Goal: Task Accomplishment & Management: Use online tool/utility

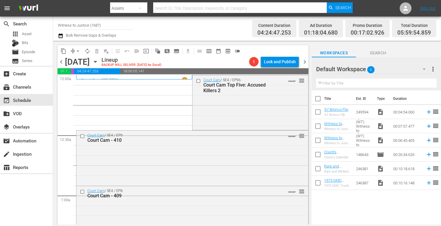
click at [105, 24] on input "Witness to Justice (1687)" at bounding box center [96, 25] width 76 height 14
type input "W"
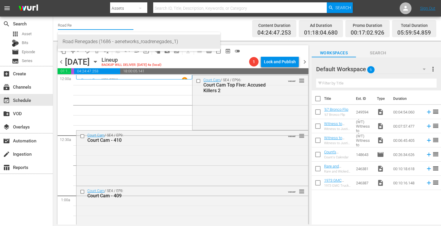
click at [101, 39] on div "Road Renegades (1686 - aenetworks_roadrenegades_1)" at bounding box center [139, 42] width 153 height 14
type input "Road Renegades (1686 - aenetworks_roadrenegades_1)"
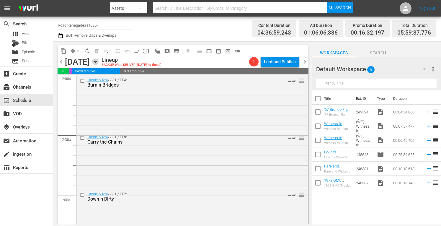
click at [99, 62] on icon "button" at bounding box center [95, 61] width 6 height 6
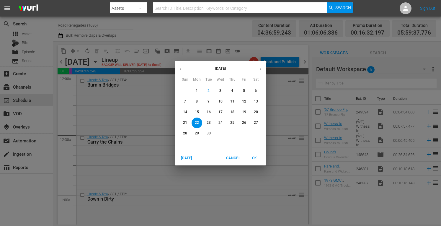
click at [231, 90] on p "4" at bounding box center [232, 90] width 2 height 5
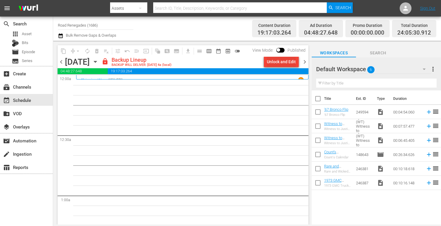
click at [284, 60] on div "Unlock and Edit" at bounding box center [281, 61] width 29 height 11
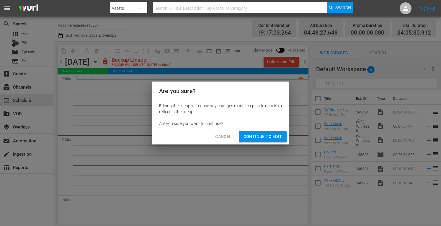
click at [259, 139] on span "Continue to Edit" at bounding box center [263, 136] width 38 height 7
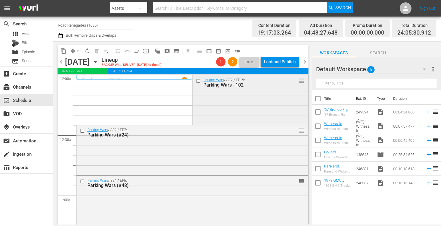
click at [266, 93] on div "Parking Wars / SE7 / EP15: Parking Wars - 102 reorder" at bounding box center [249, 99] width 115 height 48
click at [312, 87] on span "No Event Selected" at bounding box center [314, 61] width 4 height 50
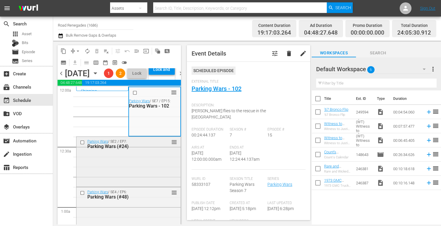
click at [154, 151] on div "Parking Wars / SE2 / EP7: Parking Wars (#24) reorder" at bounding box center [128, 144] width 104 height 14
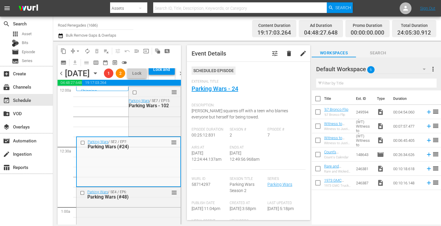
click at [267, 92] on div "External Title Parking Wars - 24" at bounding box center [249, 89] width 114 height 21
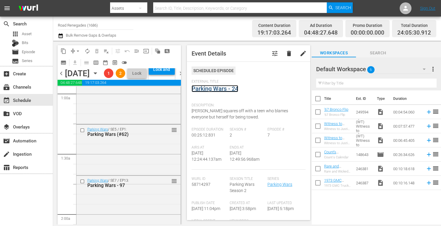
scroll to position [110, 0]
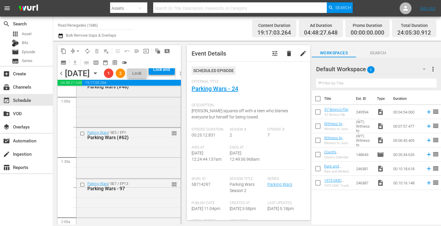
click at [135, 126] on div "Parking Wars / SE4 / EP6: Parking Wars (#48) reorder" at bounding box center [128, 101] width 104 height 49
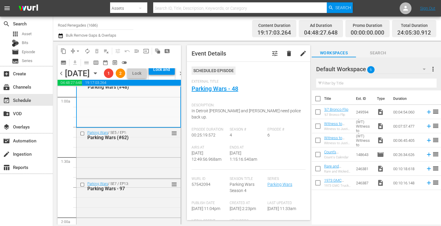
scroll to position [98, 0]
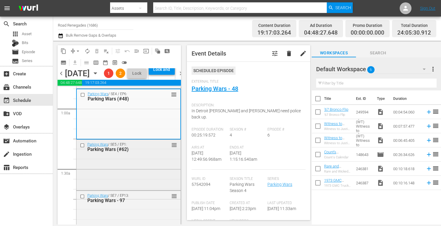
click at [151, 175] on div "Parking Wars / SE5 / EP1: Parking Wars (#62) reorder" at bounding box center [128, 164] width 104 height 49
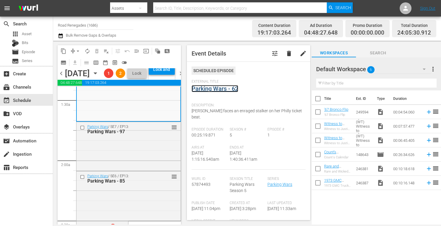
scroll to position [169, 0]
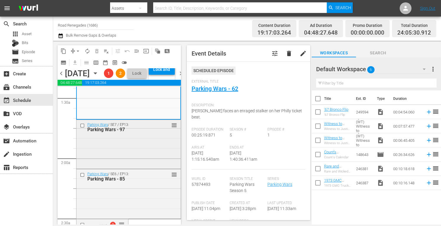
click at [135, 168] on div "Parking Wars / SE7 / EP13: Parking Wars - 97 reorder" at bounding box center [128, 144] width 104 height 48
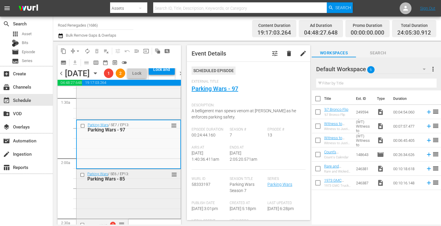
click at [150, 205] on div "Parking Wars / SE6 / EP13: Parking Wars - 85 reorder" at bounding box center [128, 193] width 104 height 48
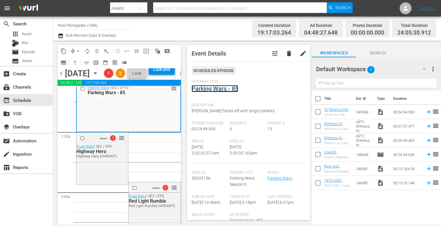
scroll to position [264, 0]
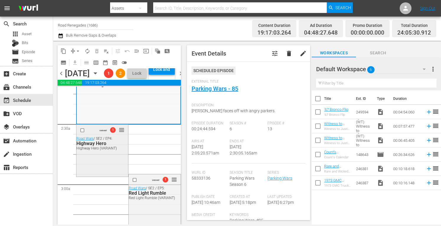
click at [102, 175] on div "VARIANT 1 reorder Road Wars / SE2 / EP4: Highway Hero Highway Hero (VARIANT)" at bounding box center [102, 150] width 52 height 51
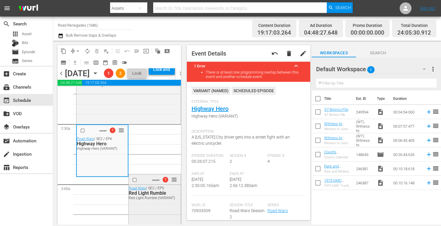
click at [150, 196] on div "Red Light Rumble" at bounding box center [154, 193] width 50 height 6
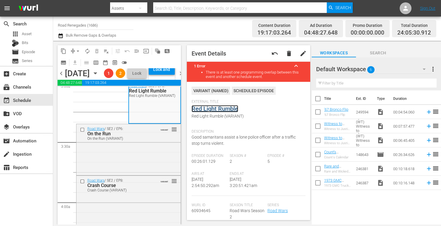
scroll to position [374, 0]
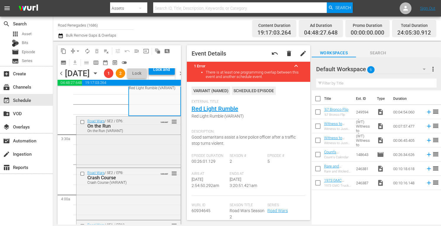
click at [124, 167] on div "Road Wars / SE2 / EP6: On the Run On the Run (VARIANT) VARIANT reorder" at bounding box center [128, 141] width 104 height 50
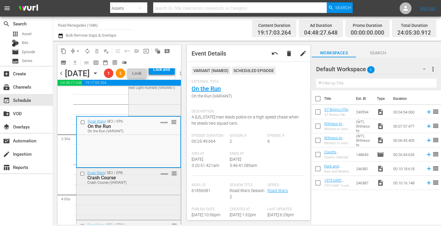
click at [140, 185] on div "Crash Course (VARIANT)" at bounding box center [120, 182] width 66 height 4
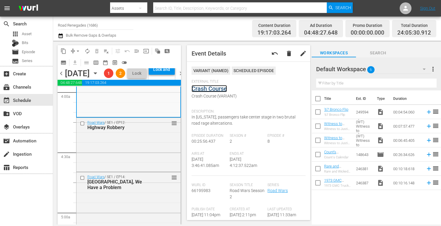
scroll to position [500, 0]
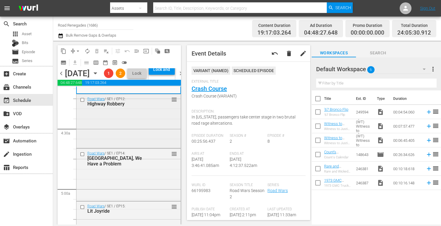
click at [129, 141] on div "Road Wars / SE1 / EP12: Highway Robbery reorder" at bounding box center [128, 120] width 104 height 53
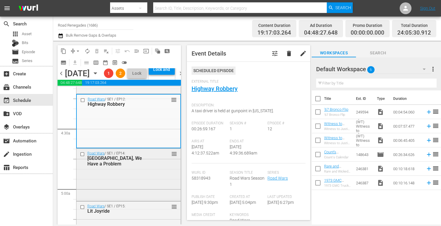
click at [128, 199] on div "Road Wars / SE1 / EP14: Houston, We Have a Problem reorder" at bounding box center [128, 174] width 104 height 51
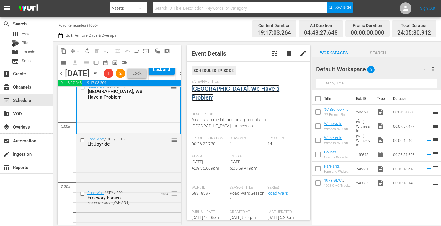
scroll to position [622, 0]
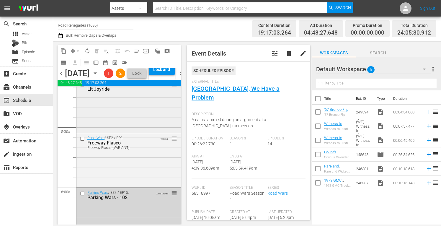
click at [139, 94] on div "Road Wars / SE1 / EP15: Lit Joyride reorder" at bounding box center [128, 86] width 104 height 14
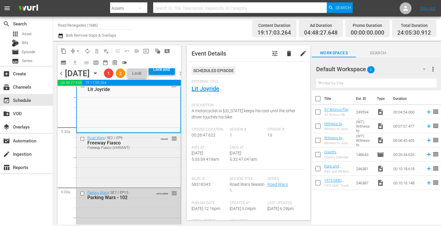
click at [125, 186] on div "Road Wars / SE2 / EP9: Freeway Fiasco Freeway Fiasco (VARIANT) VARIANT reorder" at bounding box center [128, 159] width 104 height 53
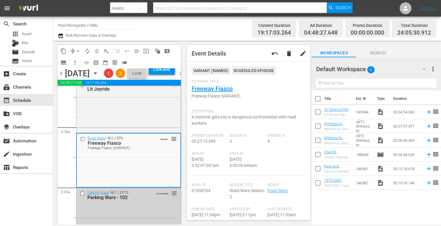
click at [141, 200] on div "Parking Wars - 102" at bounding box center [120, 198] width 66 height 6
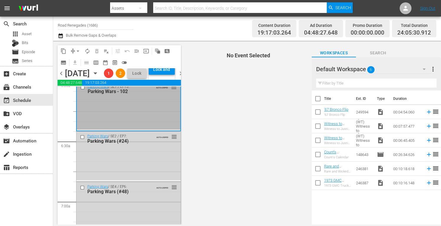
scroll to position [744, 0]
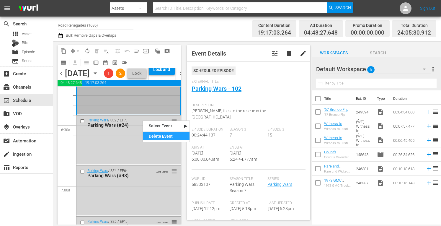
click at [154, 136] on div "Delete Event" at bounding box center [166, 136] width 47 height 8
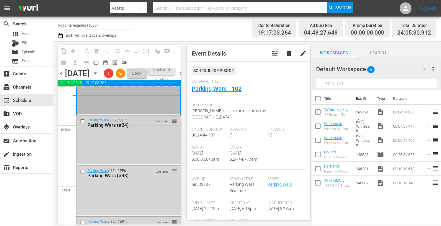
click at [144, 156] on div "Parking Wars / SE2 / EP7: Parking Wars (#24) AUTO-LOOPED reorder" at bounding box center [128, 139] width 104 height 49
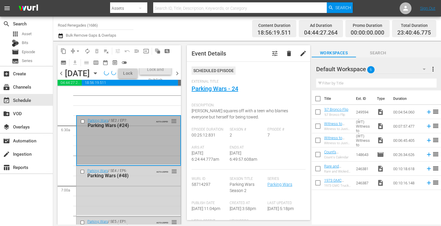
click at [144, 156] on div "Parking Wars / SE2 / EP7: Parking Wars (#24) AUTO-LOOPED reorder" at bounding box center [129, 140] width 104 height 49
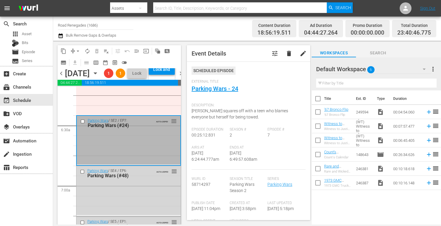
click at [128, 160] on div "Parking Wars / SE2 / EP7: Parking Wars (#24) AUTO-LOOPED reorder" at bounding box center [129, 140] width 104 height 49
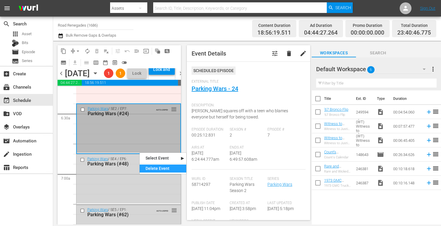
click at [153, 169] on div "Delete Event" at bounding box center [163, 168] width 47 height 8
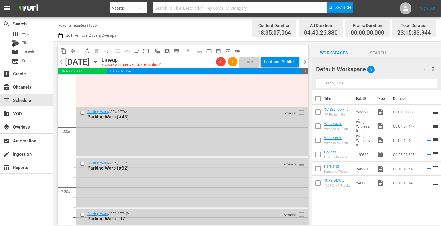
scroll to position [803, 0]
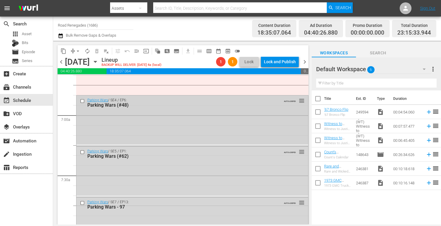
click at [163, 120] on div "Parking Wars / SE4 / EP6: Parking Wars (#48) AUTO-LOOPED reorder" at bounding box center [192, 119] width 232 height 49
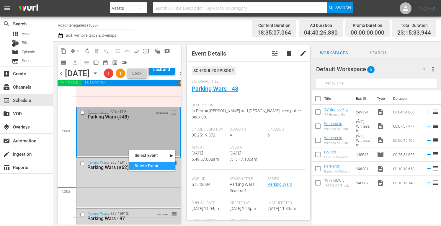
click at [138, 165] on div "Delete Event" at bounding box center [152, 166] width 47 height 8
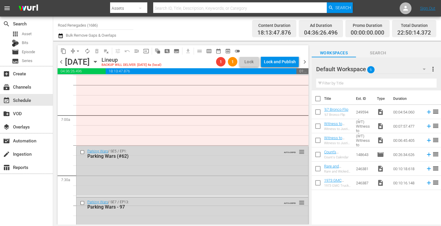
click at [138, 165] on div "Parking Wars / SE5 / EP1: Parking Wars (#62) AUTO-LOOPED reorder" at bounding box center [192, 170] width 232 height 49
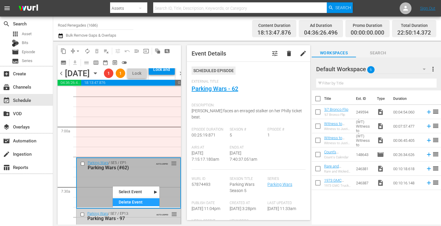
click at [121, 202] on div "Delete Event" at bounding box center [136, 202] width 47 height 8
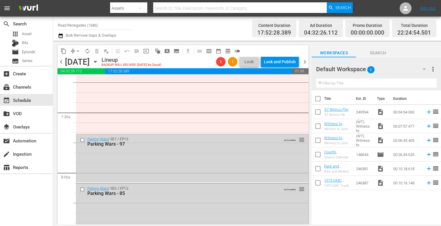
scroll to position [917, 0]
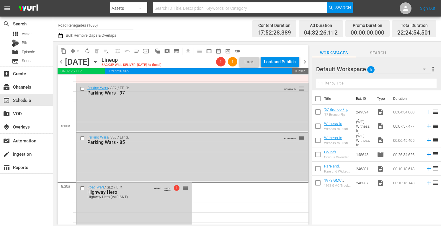
click at [165, 117] on div "Parking Wars / SE7 / EP13: Parking Wars - 97 AUTO-LOOPED reorder" at bounding box center [192, 107] width 232 height 48
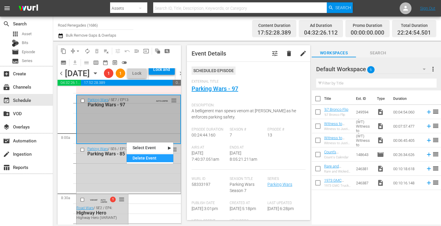
click at [136, 158] on div "Delete Event" at bounding box center [150, 158] width 47 height 8
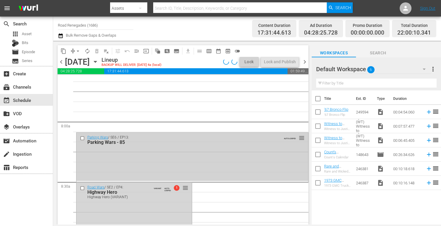
click at [116, 161] on div "Parking Wars / SE6 / EP13: Parking Wars - 85 AUTO-LOOPED reorder" at bounding box center [192, 157] width 232 height 48
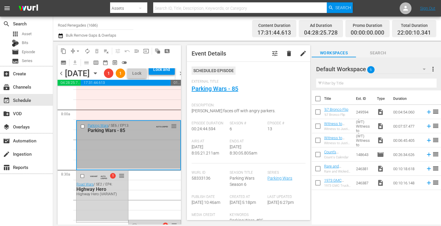
scroll to position [952, 0]
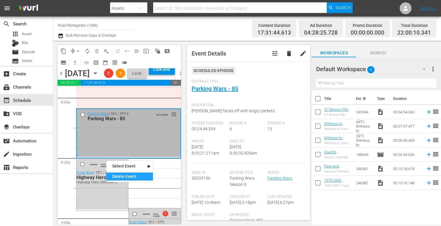
click at [116, 176] on div "Delete Event" at bounding box center [129, 176] width 47 height 8
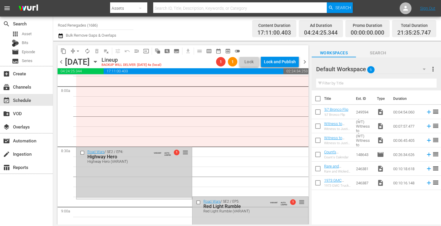
click at [113, 174] on div "Road Wars / SE2 / EP4: Highway Hero Highway Hero (VARIANT) VARIANT AUTO-LOOPED …" at bounding box center [133, 172] width 115 height 51
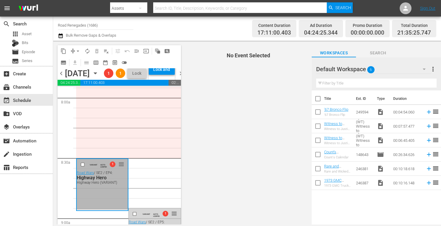
drag, startPoint x: 113, startPoint y: 174, endPoint x: 101, endPoint y: 214, distance: 42.0
click at [101, 210] on div "VARIANT AUTO-LOOPED 1 reorder Road Wars / SE2 / EP4: Highway Hero Highway Hero …" at bounding box center [102, 184] width 51 height 51
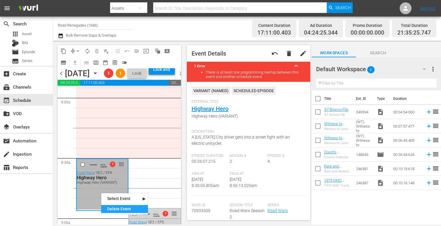
click at [113, 208] on div "Delete Event" at bounding box center [124, 209] width 47 height 8
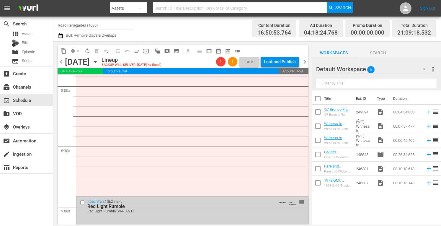
click at [143, 214] on div "Road Wars / SE2 / EP5: Red Light Rumble Red Light Rumble (VARIANT) VARIANT AUTO…" at bounding box center [192, 206] width 232 height 19
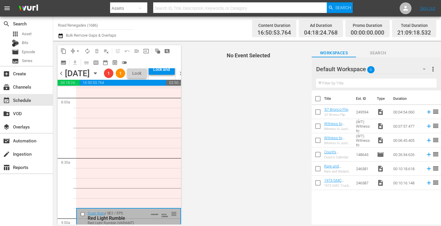
drag, startPoint x: 143, startPoint y: 214, endPoint x: 267, endPoint y: 138, distance: 145.9
click at [267, 138] on span "No Event Selected" at bounding box center [246, 133] width 129 height 184
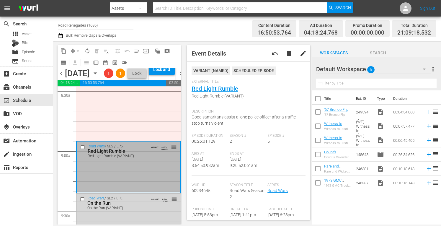
scroll to position [1063, 0]
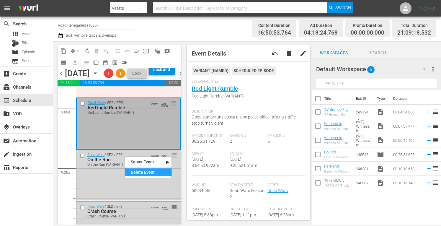
click at [133, 173] on div "Delete Event" at bounding box center [148, 172] width 47 height 8
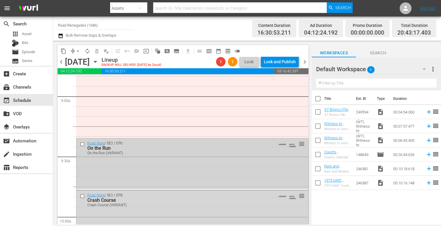
click at [132, 172] on div "Road Wars / SE2 / EP6: On the Run On the Run (VARIANT) VARIANT AUTO-LOOPED reor…" at bounding box center [192, 163] width 232 height 50
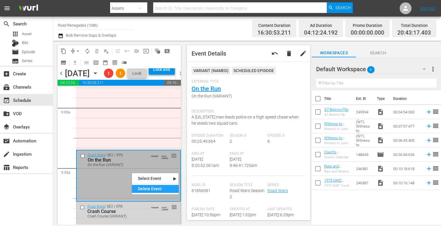
click at [138, 191] on div "Delete Event" at bounding box center [155, 189] width 47 height 8
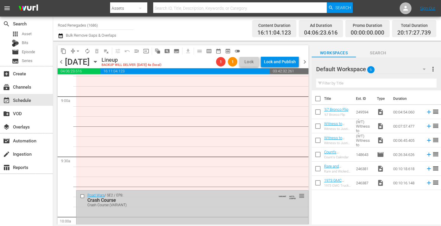
click at [198, 211] on div "Road Wars / SE2 / EP8: Crash Course Crash Course (VARIANT) VARIANT AUTO-LOOPED …" at bounding box center [192, 215] width 232 height 50
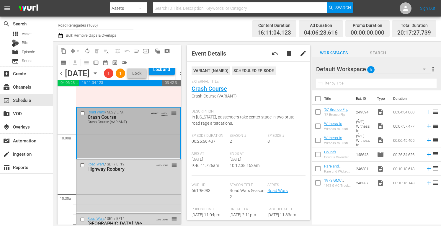
scroll to position [1169, 0]
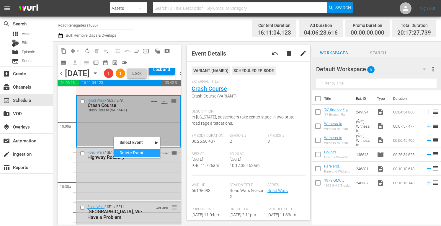
click at [126, 155] on div "Delete Event" at bounding box center [137, 153] width 47 height 8
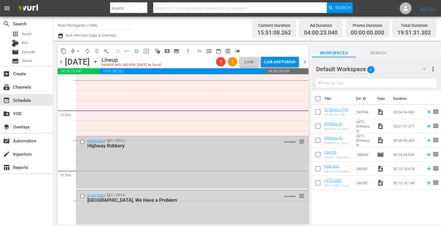
click at [125, 157] on div "Road Wars / SE1 / EP12: Highway Robbery AUTO-LOOPED reorder" at bounding box center [192, 162] width 232 height 53
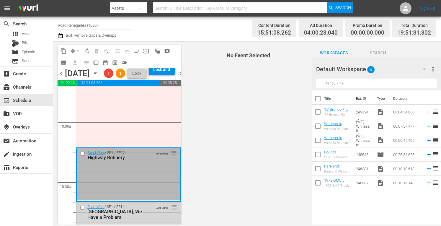
drag, startPoint x: 125, startPoint y: 157, endPoint x: 125, endPoint y: 208, distance: 50.8
click at [125, 200] on div "Road Wars / SE1 / EP12: Highway Robbery AUTO-LOOPED reorder" at bounding box center [129, 174] width 104 height 53
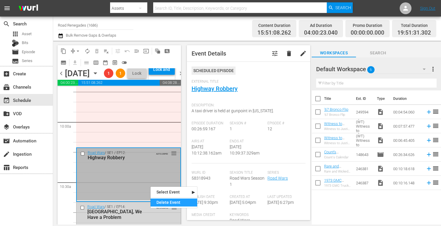
click at [159, 201] on div "Delete Event" at bounding box center [174, 202] width 47 height 8
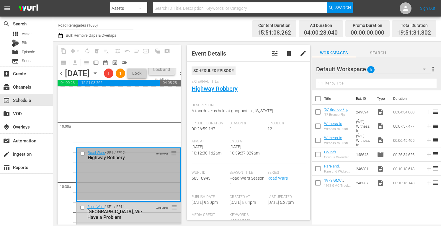
click at [179, 221] on div "S N A P S N A P S N A P S N A P S N A P S N A P S N A P S N A P S N A P S N A P…" at bounding box center [119, 156] width 123 height 138
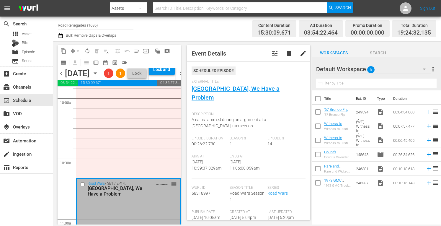
scroll to position [1327, 0]
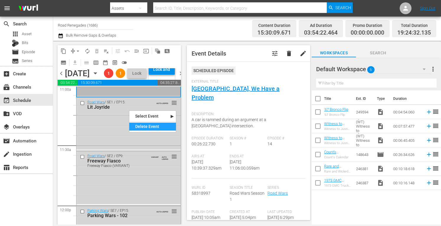
click at [143, 126] on div "Delete Event" at bounding box center [152, 127] width 47 height 8
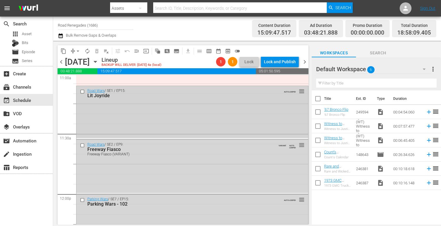
click at [156, 123] on div "Road Wars / SE1 / EP15: Lit Joyride AUTO-LOOPED reorder" at bounding box center [192, 112] width 232 height 52
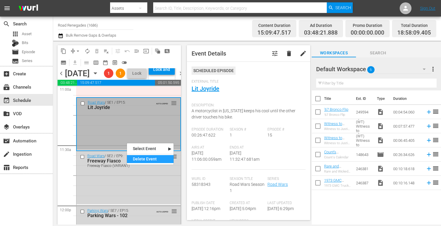
click at [138, 160] on div "Delete Event" at bounding box center [150, 159] width 47 height 8
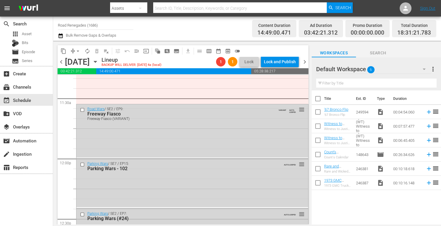
scroll to position [1374, 0]
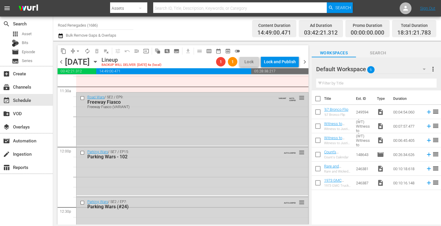
click at [197, 128] on div "Road Wars / SE2 / EP9: Freeway Fiasco Freeway Fiasco (VARIANT) VARIANT AUTO-LOO…" at bounding box center [192, 118] width 232 height 53
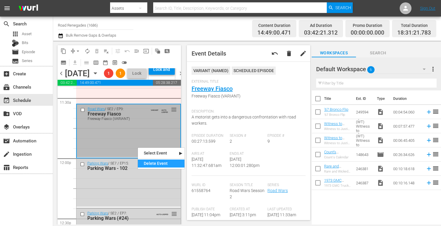
click at [141, 161] on div "Delete Event" at bounding box center [161, 163] width 47 height 8
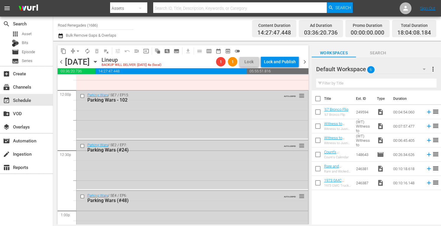
scroll to position [1433, 0]
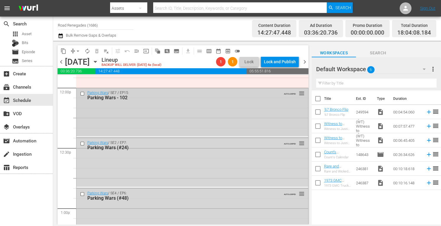
click at [216, 108] on div "Parking Wars / SE7 / EP15: Parking Wars - 102 AUTO-LOOPED reorder" at bounding box center [192, 112] width 232 height 48
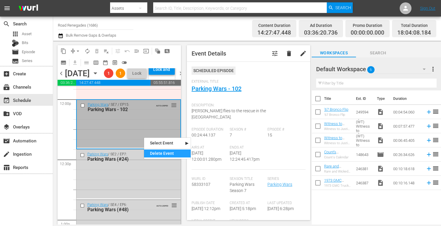
click at [152, 153] on div "Delete Event" at bounding box center [167, 153] width 47 height 8
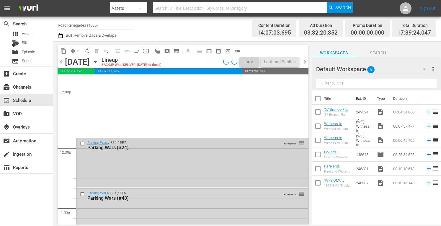
click at [136, 175] on div "Parking Wars / SE2 / EP7: Parking Wars (#24) AUTO-LOOPED reorder" at bounding box center [192, 162] width 232 height 49
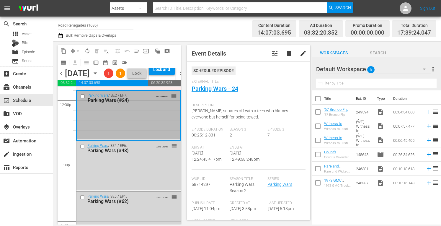
scroll to position [1504, 0]
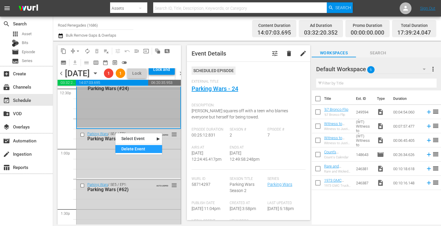
click at [126, 147] on div "Delete Event" at bounding box center [138, 149] width 47 height 8
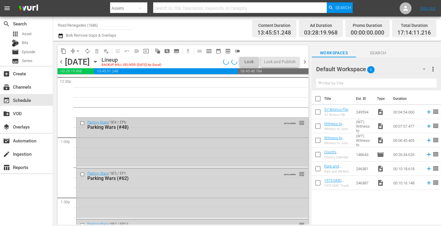
click at [127, 150] on div "Parking Wars / SE4 / EP6: Parking Wars (#48) AUTO-LOOPED reorder" at bounding box center [192, 142] width 232 height 49
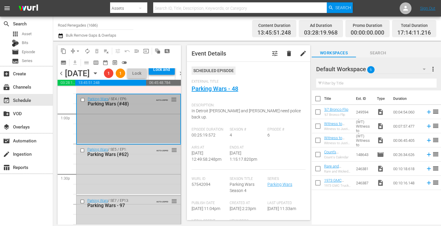
scroll to position [1539, 0]
click at [143, 155] on div "Delete Event" at bounding box center [153, 156] width 47 height 8
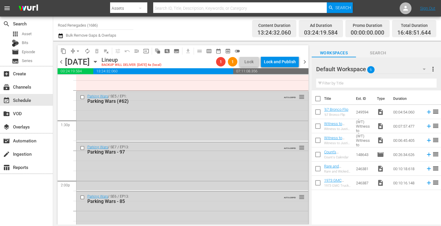
scroll to position [1586, 0]
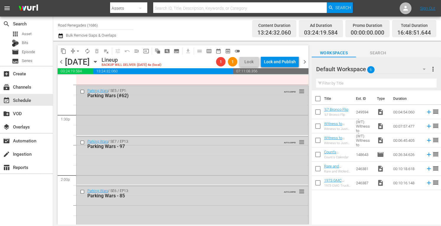
click at [221, 121] on div "Parking Wars / SE5 / EP1: Parking Wars (#62) AUTO-LOOPED reorder" at bounding box center [192, 110] width 232 height 49
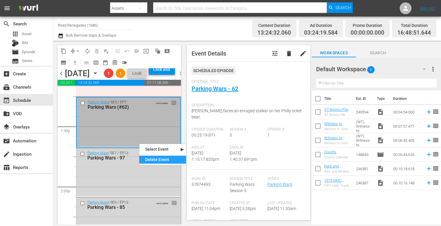
click at [151, 162] on div "Delete Event" at bounding box center [162, 160] width 47 height 8
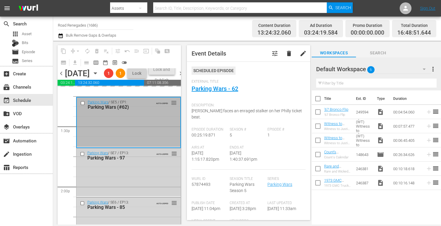
click at [129, 196] on div "Parking Wars / SE7 / EP13: Parking Wars - 97 AUTO-LOOPED reorder" at bounding box center [128, 172] width 104 height 48
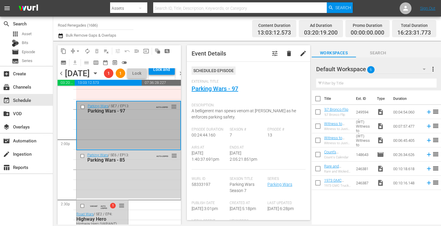
scroll to position [1645, 0]
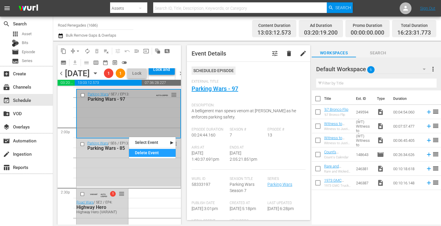
click at [137, 151] on div "Delete Event" at bounding box center [152, 153] width 47 height 8
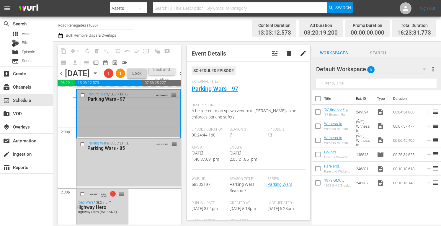
click at [118, 178] on div "Parking Wars / SE6 / EP13: Parking Wars - 85 AUTO-LOOPED reorder" at bounding box center [128, 162] width 104 height 48
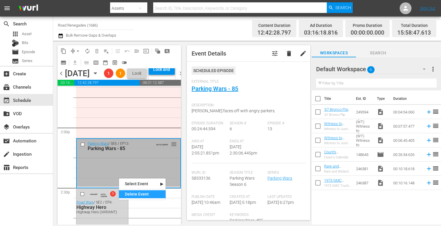
click at [127, 196] on div "Delete Event" at bounding box center [142, 194] width 47 height 8
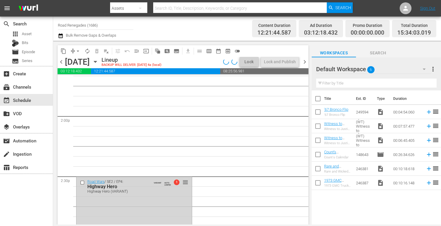
click at [127, 196] on div "Road Wars / SE2 / EP4: Highway Hero Highway Hero (VARIANT) VARIANT AUTO-LOOPED …" at bounding box center [133, 202] width 115 height 51
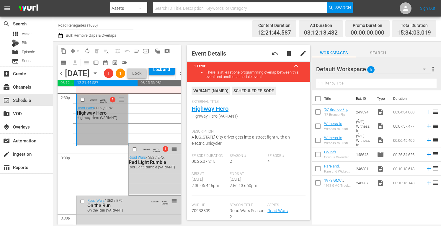
scroll to position [1752, 0]
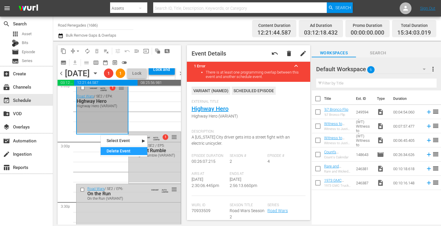
click at [111, 151] on div "Delete Event" at bounding box center [124, 151] width 47 height 8
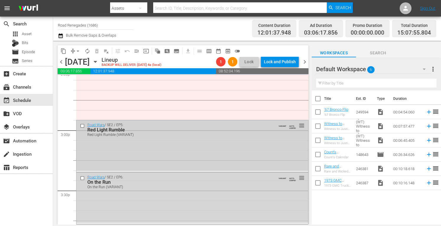
click at [162, 147] on div "Road Wars / SE2 / EP5: Red Light Rumble Red Light Rumble (VARIANT) VARIANT AUTO…" at bounding box center [192, 145] width 232 height 50
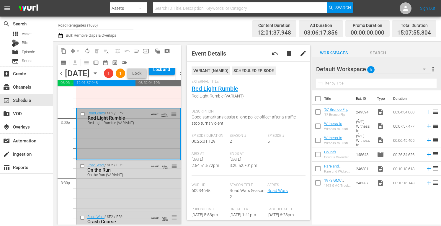
scroll to position [1787, 0]
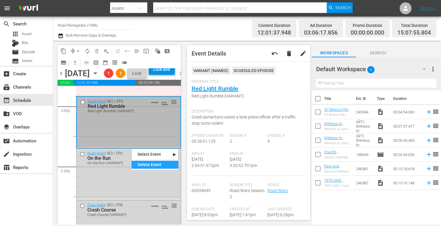
click at [142, 165] on div "Delete Event" at bounding box center [155, 165] width 47 height 8
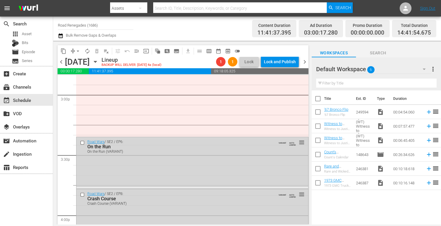
click at [132, 172] on div "Road Wars / SE2 / EP6: On the Run On the Run (VARIANT) VARIANT AUTO-LOOPED reor…" at bounding box center [192, 162] width 232 height 50
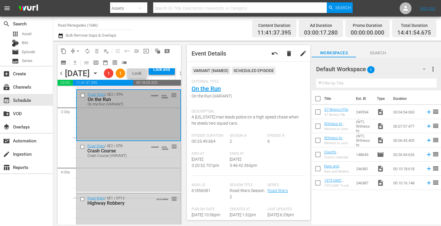
scroll to position [1858, 0]
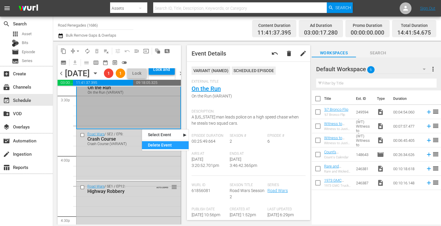
click at [158, 146] on div "Delete Event" at bounding box center [165, 145] width 47 height 8
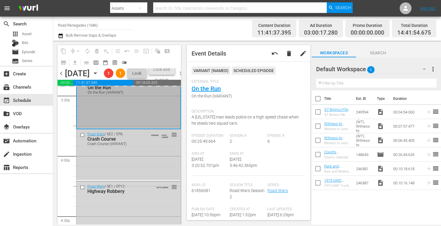
click at [141, 172] on div "Road Wars / SE2 / EP8: Crash Course Crash Course (VARIANT) VARIANT AUTO-LOOPED …" at bounding box center [128, 154] width 104 height 50
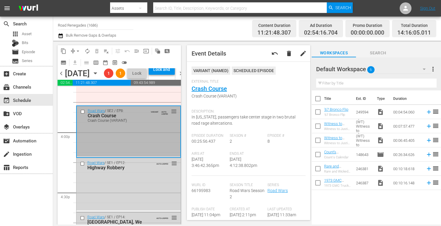
scroll to position [1893, 0]
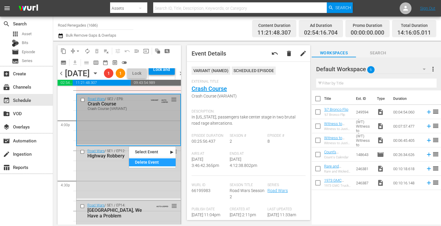
click at [142, 161] on div "Delete Event" at bounding box center [152, 162] width 47 height 8
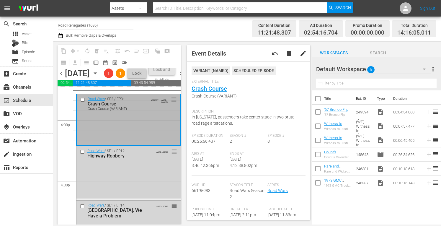
click at [124, 188] on div "Road Wars / SE1 / EP12: Highway Robbery AUTO-LOOPED reorder" at bounding box center [128, 172] width 104 height 53
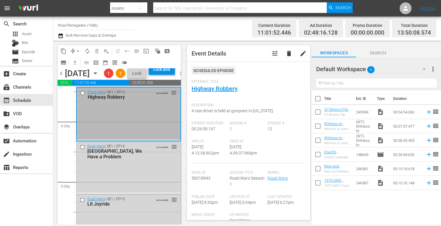
scroll to position [1984, 0]
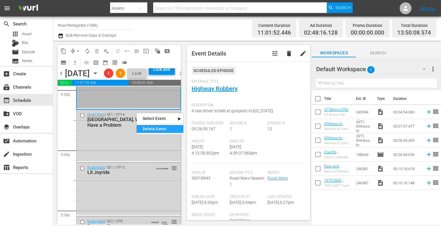
click at [150, 130] on div "Delete Event" at bounding box center [160, 129] width 47 height 8
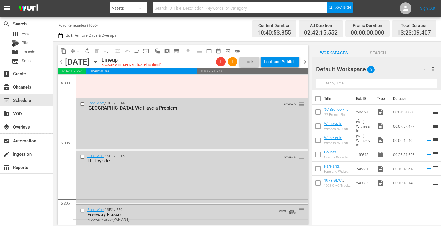
click at [150, 130] on div "Road Wars / SE1 / EP14: Houston, We Have a Problem AUTO-LOOPED reorder" at bounding box center [192, 123] width 232 height 51
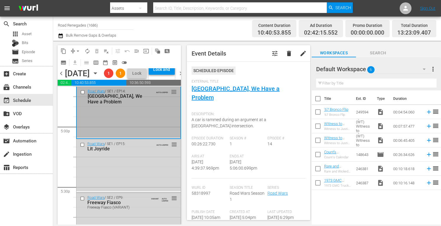
scroll to position [2019, 0]
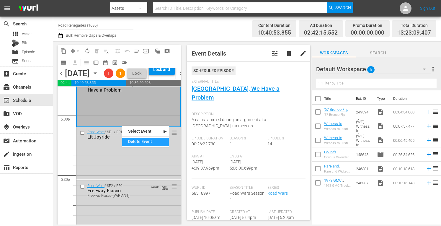
click at [131, 138] on div "Delete Event" at bounding box center [145, 142] width 47 height 8
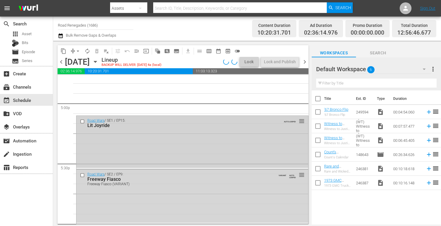
click at [146, 143] on div "Road Wars / SE1 / EP15: Lit Joyride AUTO-LOOPED reorder" at bounding box center [192, 142] width 232 height 52
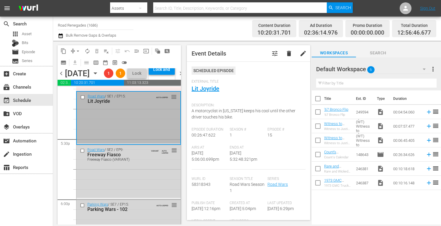
scroll to position [2067, 0]
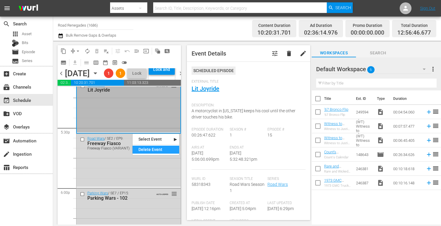
click at [148, 147] on div "Delete Event" at bounding box center [156, 150] width 47 height 8
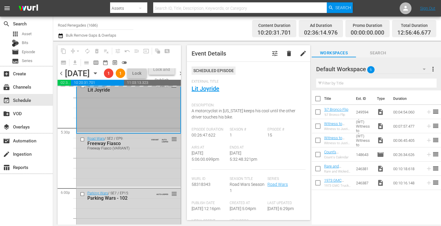
click at [130, 177] on div "Road Wars / SE2 / EP9: Freeway Fiasco Freeway Fiasco (VARIANT) VARIANT AUTO-LOO…" at bounding box center [128, 160] width 104 height 53
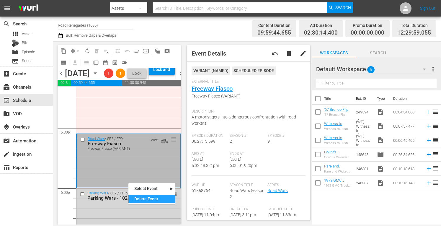
click at [139, 198] on div "Delete Event" at bounding box center [151, 199] width 47 height 8
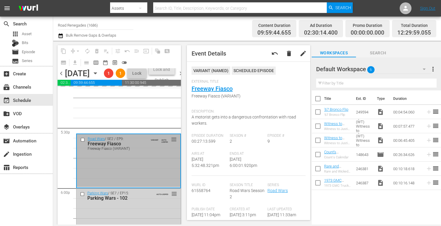
click at [135, 201] on div "Parking Wars / SE7 / EP15: Parking Wars - 102" at bounding box center [120, 196] width 66 height 10
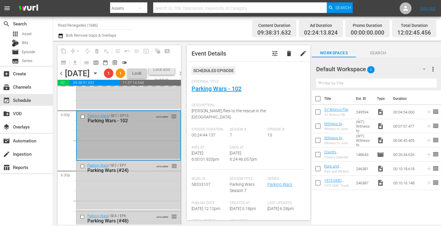
scroll to position [2161, 0]
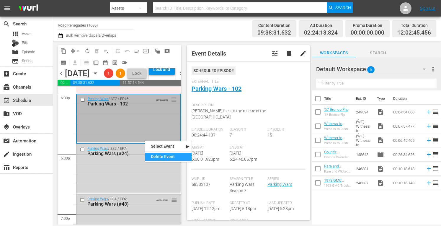
click at [153, 154] on div "Delete Event" at bounding box center [168, 157] width 47 height 8
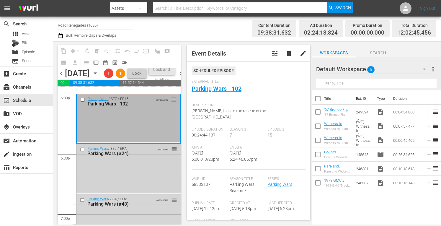
click at [132, 187] on div "Parking Wars / SE2 / EP7: Parking Wars (#24) AUTO-LOOPED reorder" at bounding box center [128, 168] width 104 height 49
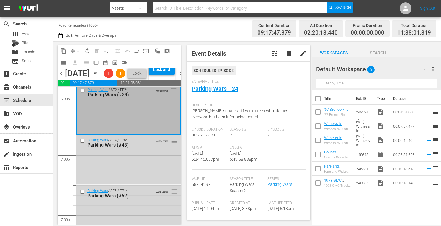
scroll to position [2232, 0]
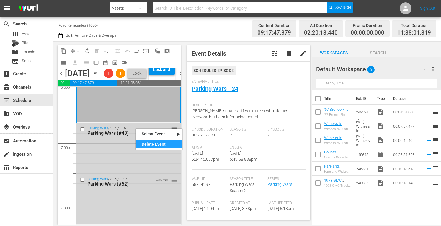
click at [147, 141] on div "Delete Event" at bounding box center [159, 144] width 47 height 8
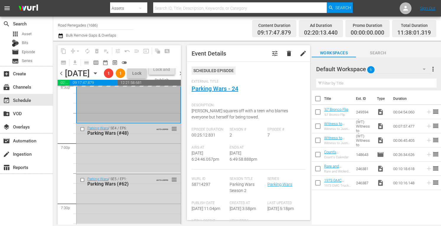
click at [127, 166] on div "Parking Wars / SE4 / EP6: Parking Wars (#48) AUTO-LOOPED reorder" at bounding box center [128, 147] width 104 height 49
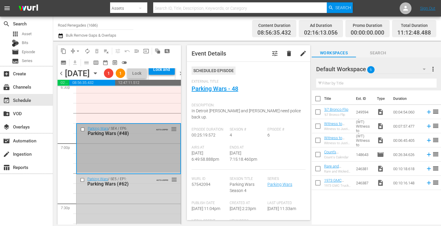
click at [148, 187] on div "Parking Wars (#62)" at bounding box center [120, 184] width 66 height 6
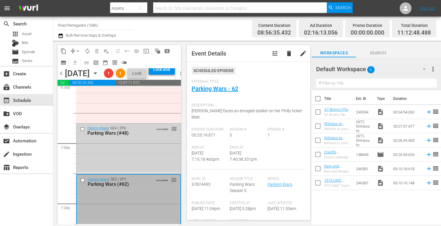
click at [139, 172] on div "Parking Wars / SE4 / EP6: Parking Wars (#48) AUTO-LOOPED reorder" at bounding box center [128, 147] width 104 height 49
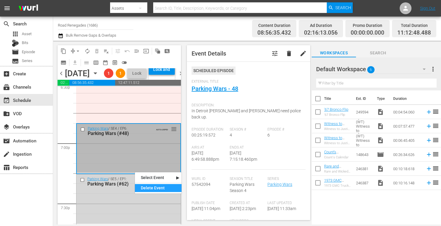
click at [138, 185] on div "Delete Event" at bounding box center [158, 188] width 47 height 8
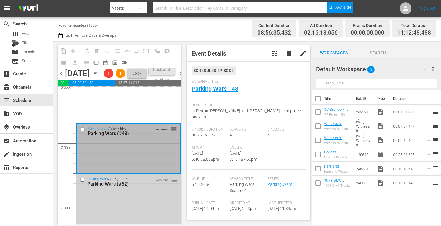
click at [138, 187] on div "Parking Wars (#62)" at bounding box center [120, 184] width 66 height 6
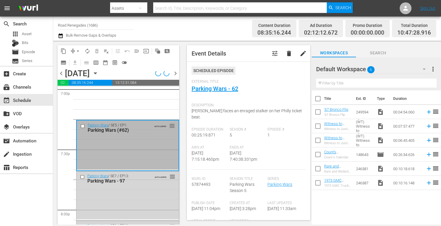
scroll to position [2303, 0]
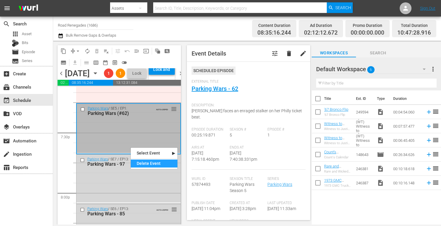
click at [142, 161] on div "Delete Event" at bounding box center [154, 163] width 47 height 8
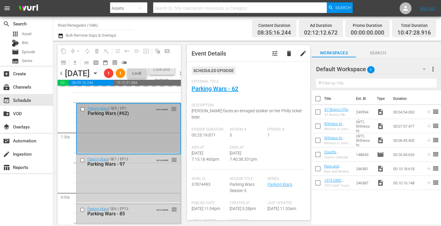
click at [126, 198] on div "Parking Wars / SE7 / EP13: Parking Wars - 97 AUTO-LOOPED reorder" at bounding box center [128, 178] width 104 height 48
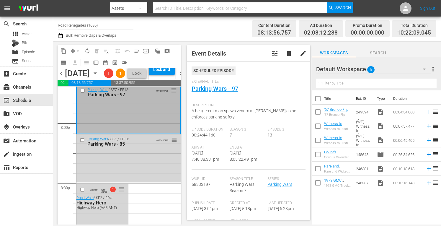
scroll to position [2374, 0]
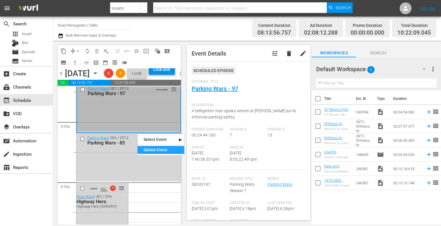
click at [148, 151] on div "Delete Event" at bounding box center [161, 150] width 47 height 8
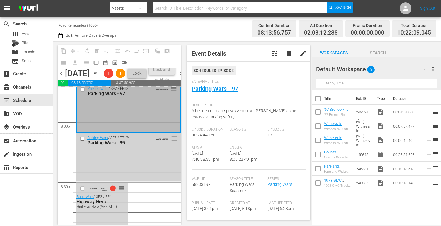
click at [134, 174] on div "Parking Wars / SE6 / EP13: Parking Wars - 85 AUTO-LOOPED reorder" at bounding box center [128, 157] width 104 height 48
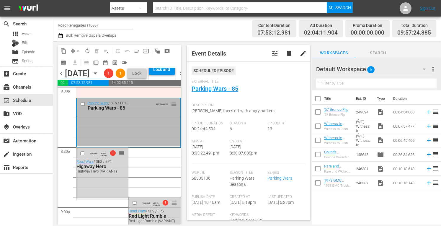
scroll to position [2421, 0]
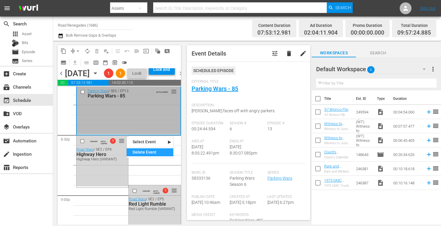
click at [134, 151] on div "Delete Event" at bounding box center [150, 152] width 47 height 8
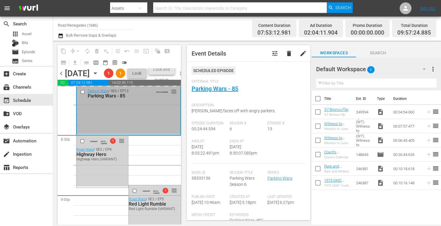
click at [100, 186] on div "VARIANT AUTO-LOOPED 1 reorder Road Wars / SE2 / EP4: Highway Hero Highway Hero …" at bounding box center [102, 161] width 52 height 51
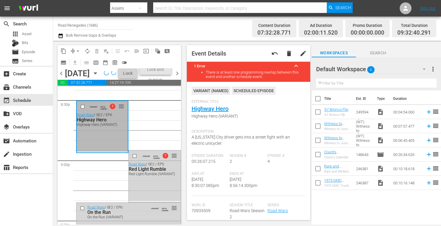
scroll to position [2468, 0]
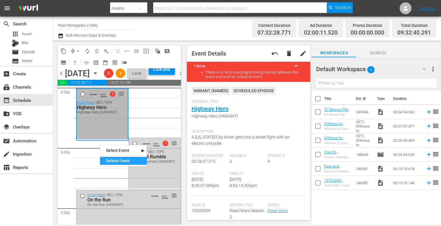
click at [113, 161] on div "Delete Event" at bounding box center [123, 161] width 47 height 8
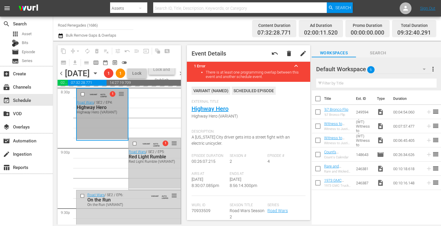
click at [139, 159] on div "Red Light Rumble" at bounding box center [154, 157] width 50 height 6
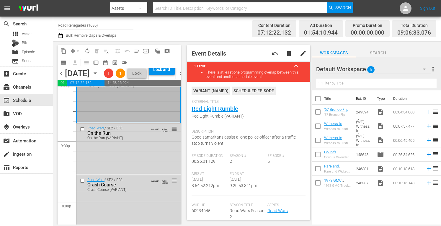
scroll to position [2539, 0]
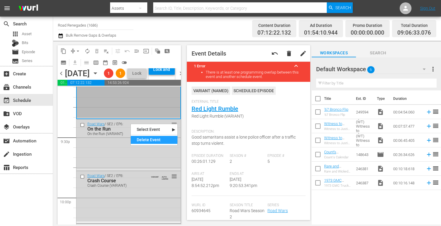
click at [141, 139] on div "Delete Event" at bounding box center [154, 140] width 47 height 8
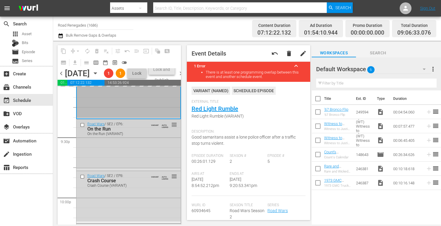
click at [126, 163] on div "Road Wars / SE2 / EP6: On the Run On the Run (VARIANT) VARIANT AUTO-LOOPED reor…" at bounding box center [128, 144] width 104 height 50
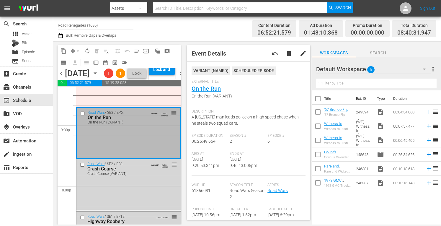
scroll to position [2563, 0]
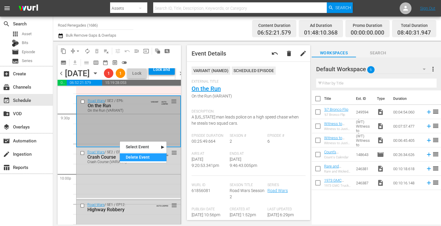
click at [125, 156] on div "Delete Event" at bounding box center [143, 157] width 47 height 8
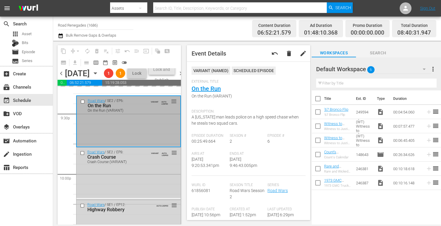
click at [117, 166] on div "Road Wars / SE2 / EP8: Crash Course Crash Course (VARIANT) VARIANT AUTO-LOOPED …" at bounding box center [128, 156] width 104 height 19
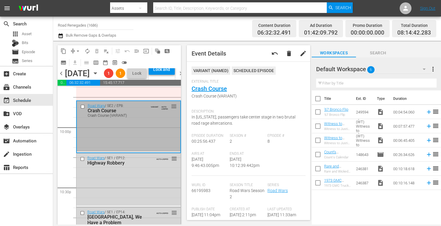
scroll to position [2610, 0]
click at [140, 165] on div "Delete Event" at bounding box center [153, 168] width 47 height 8
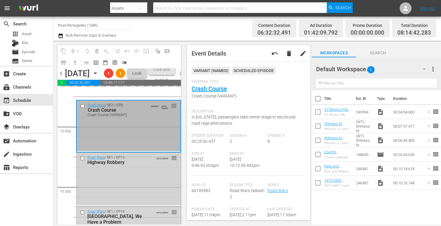
click at [128, 191] on div "Road Wars / SE1 / EP12: Highway Robbery AUTO-LOOPED reorder" at bounding box center [128, 179] width 104 height 53
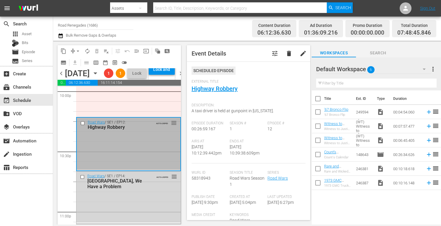
scroll to position [2657, 0]
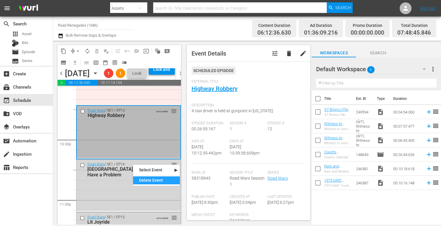
click at [140, 178] on div "Delete Event" at bounding box center [156, 180] width 47 height 8
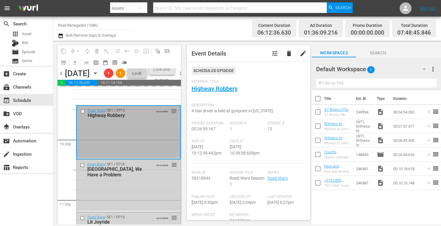
click at [129, 200] on div "Road Wars / SE1 / EP14: Houston, We Have a Problem AUTO-LOOPED reorder" at bounding box center [128, 184] width 104 height 51
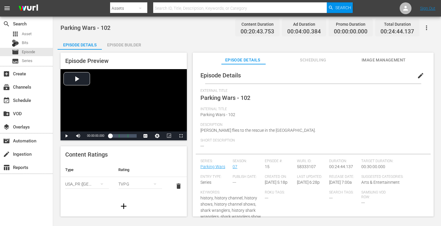
click at [119, 45] on div "Episode Builder" at bounding box center [124, 45] width 44 height 14
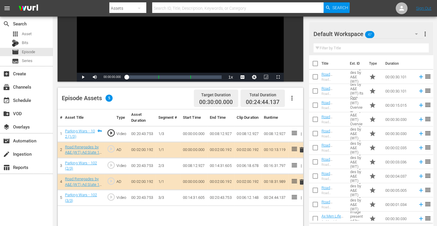
scroll to position [154, 0]
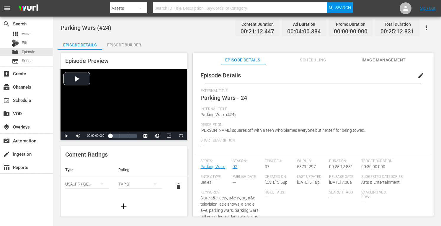
click at [130, 44] on div "Episode Builder" at bounding box center [124, 45] width 44 height 14
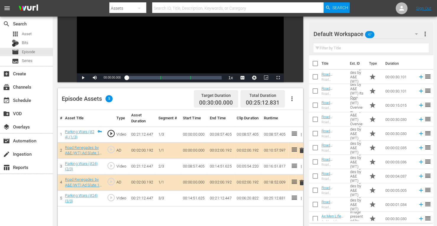
scroll to position [128, 0]
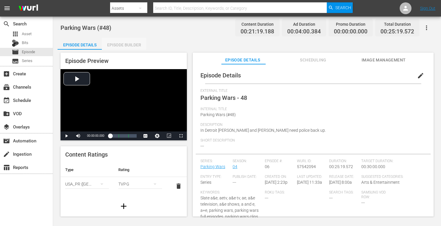
click at [125, 44] on div "Episode Builder" at bounding box center [124, 45] width 44 height 14
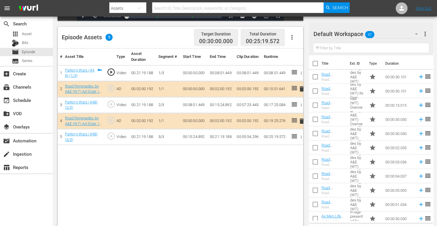
scroll to position [146, 0]
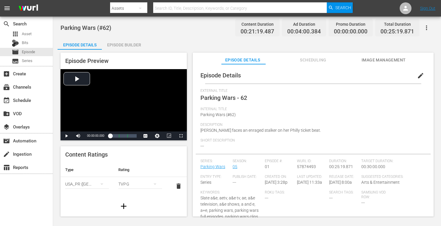
click at [129, 43] on div "Episode Builder" at bounding box center [124, 45] width 44 height 14
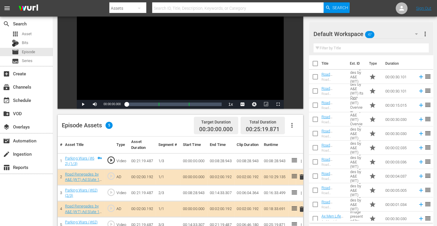
scroll to position [154, 0]
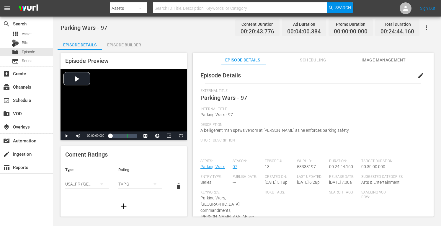
click at [132, 45] on div "Episode Builder" at bounding box center [124, 45] width 44 height 14
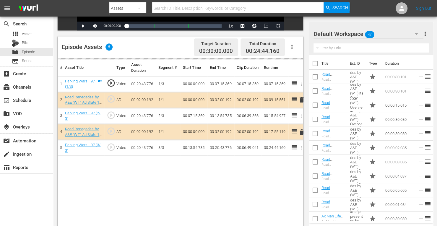
scroll to position [137, 0]
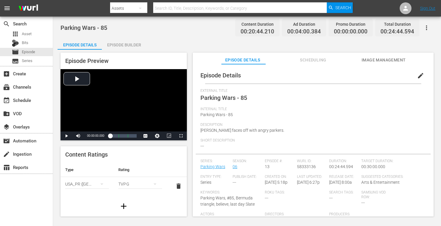
click at [129, 42] on div "Episode Builder" at bounding box center [124, 45] width 44 height 14
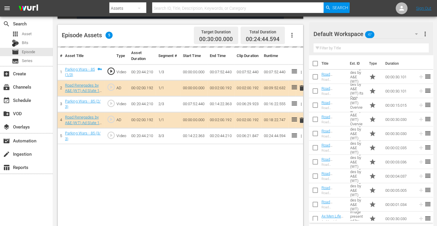
scroll to position [150, 0]
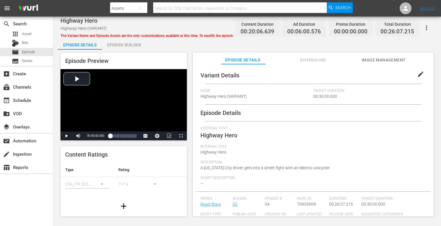
click at [131, 44] on div "Episode Builder" at bounding box center [124, 45] width 44 height 14
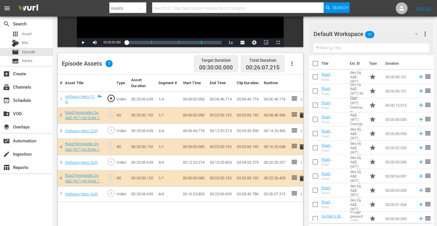
scroll to position [154, 0]
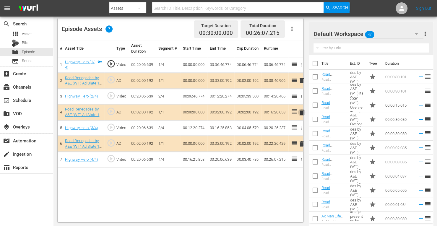
click at [300, 110] on span "delete" at bounding box center [301, 112] width 7 height 7
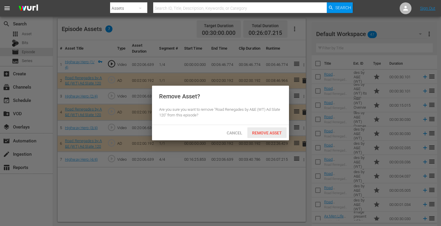
click at [271, 132] on span "Remove Asset" at bounding box center [266, 132] width 39 height 5
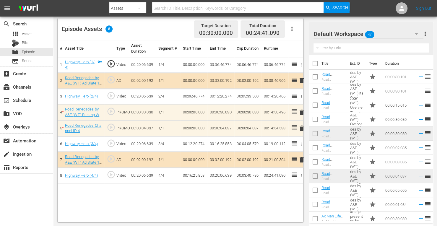
click at [301, 126] on span "delete" at bounding box center [301, 128] width 7 height 7
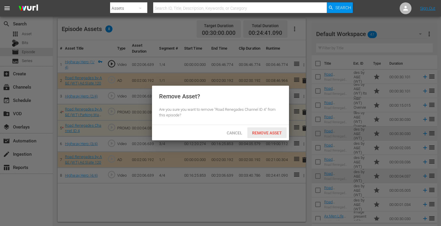
click at [275, 131] on span "Remove Asset" at bounding box center [266, 132] width 39 height 5
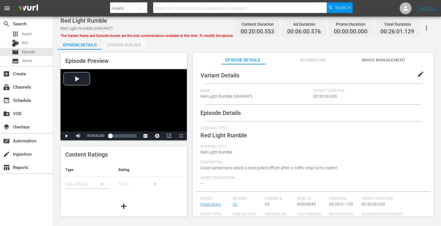
click at [133, 41] on div "Episode Builder" at bounding box center [124, 45] width 44 height 14
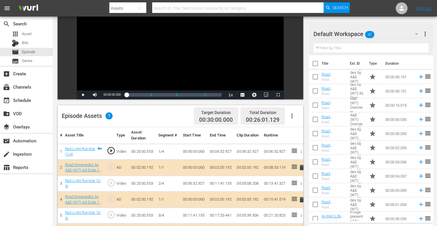
scroll to position [154, 0]
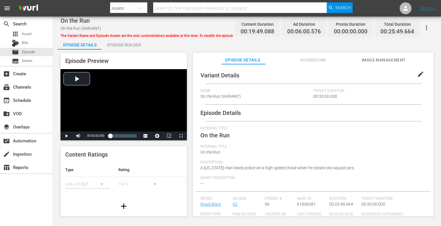
click at [136, 45] on div "Episode Builder" at bounding box center [124, 45] width 44 height 14
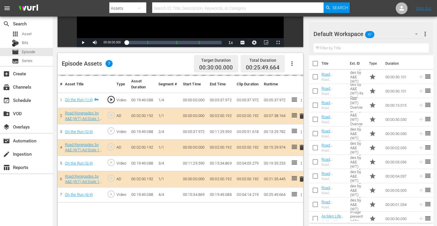
scroll to position [154, 0]
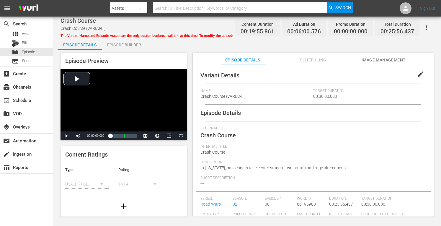
click at [137, 44] on div "Episode Builder" at bounding box center [124, 45] width 44 height 14
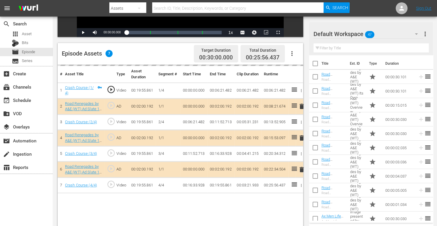
scroll to position [154, 0]
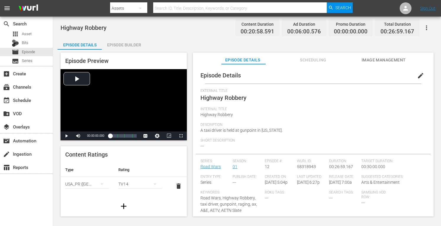
click at [128, 45] on div "Episode Builder" at bounding box center [124, 45] width 44 height 14
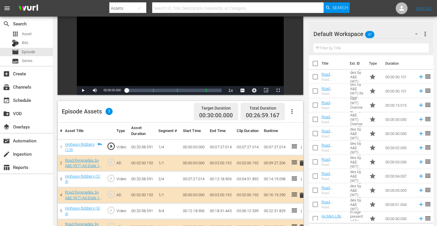
scroll to position [154, 0]
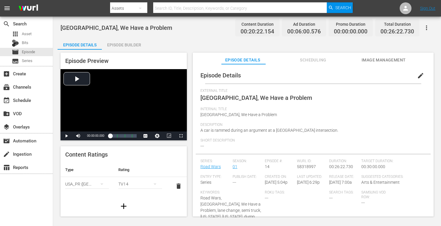
click at [128, 44] on div "Episode Builder" at bounding box center [124, 45] width 44 height 14
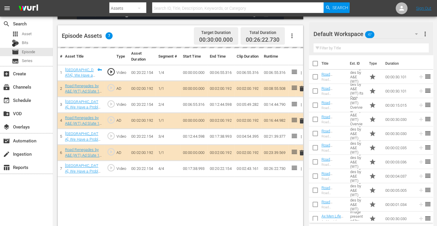
scroll to position [154, 0]
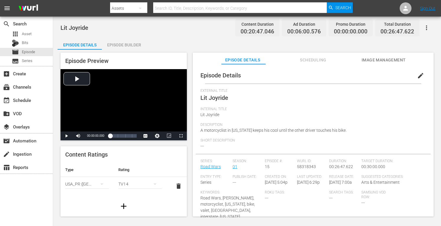
click at [135, 43] on div "Episode Builder" at bounding box center [124, 45] width 44 height 14
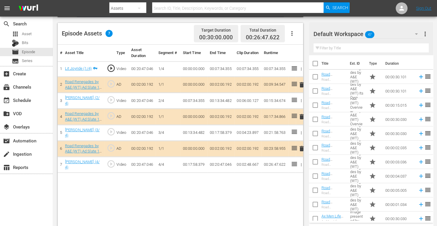
scroll to position [154, 0]
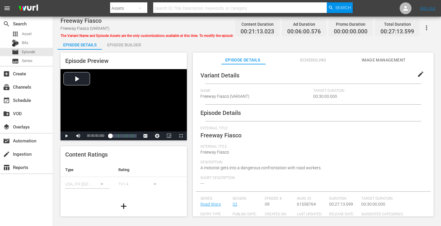
click at [133, 44] on div "Episode Builder" at bounding box center [124, 45] width 44 height 14
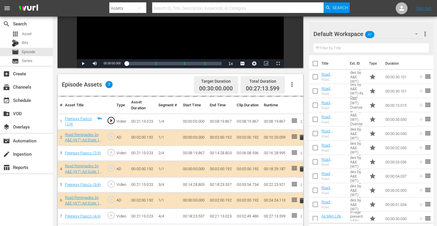
scroll to position [154, 0]
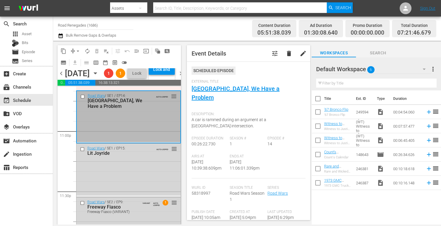
scroll to position [2728, 0]
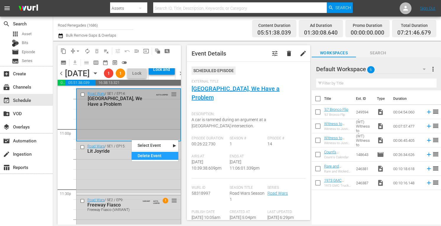
click at [142, 156] on div "Delete Event" at bounding box center [155, 156] width 47 height 8
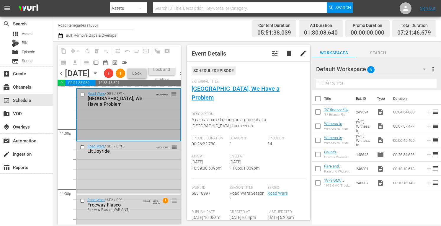
click at [127, 182] on div "Road Wars / SE1 / EP15: Lit Joyride AUTO-LOOPED reorder" at bounding box center [128, 167] width 104 height 52
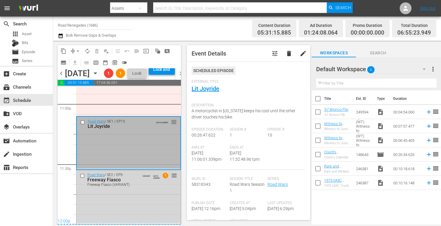
scroll to position [2763, 0]
click at [156, 176] on div "Delete Event" at bounding box center [167, 177] width 47 height 8
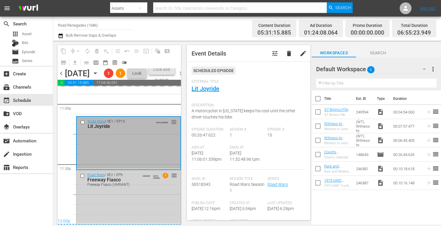
click at [135, 203] on div "Road Wars / SE2 / EP9: Freeway Fiasco Freeway Fiasco (VARIANT) VARIANT AUTO-LOO…" at bounding box center [128, 196] width 104 height 53
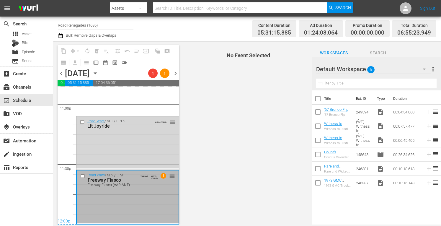
scroll to position [2763, 0]
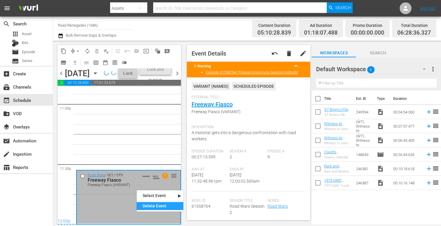
click at [151, 206] on div "Delete Event" at bounding box center [160, 206] width 47 height 8
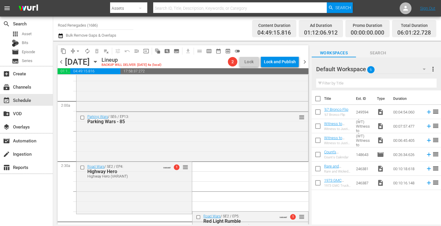
scroll to position [0, 0]
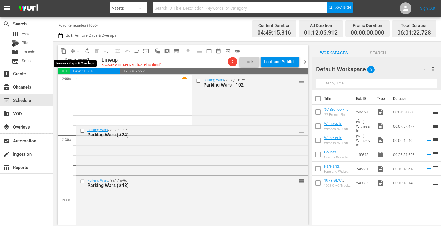
click at [79, 50] on span "arrow_drop_down" at bounding box center [78, 51] width 6 height 6
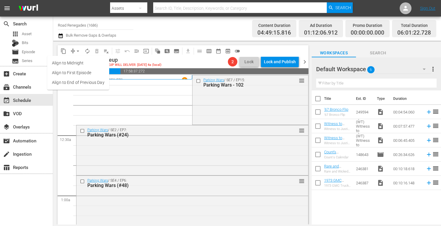
click at [78, 62] on li "Align to Midnight" at bounding box center [78, 63] width 62 height 10
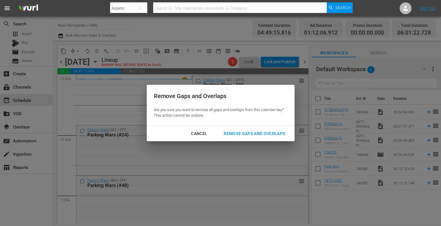
click at [246, 135] on div "Remove Gaps and Overlaps" at bounding box center [254, 133] width 71 height 7
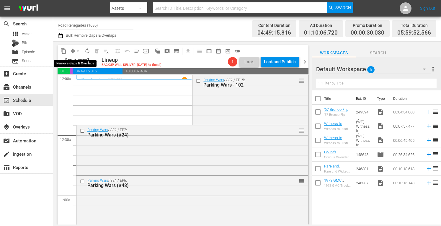
click at [78, 49] on span "arrow_drop_down" at bounding box center [78, 51] width 6 height 6
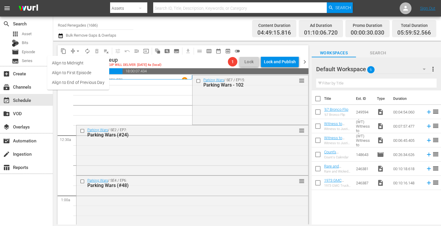
click at [79, 62] on li "Align to Midnight" at bounding box center [78, 63] width 62 height 10
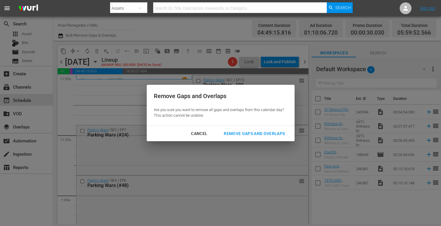
click at [239, 133] on div "Remove Gaps and Overlaps" at bounding box center [254, 133] width 71 height 7
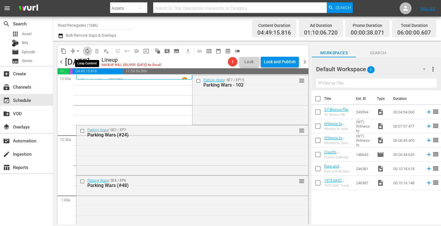
click at [87, 50] on span "autorenew_outlined" at bounding box center [87, 51] width 6 height 6
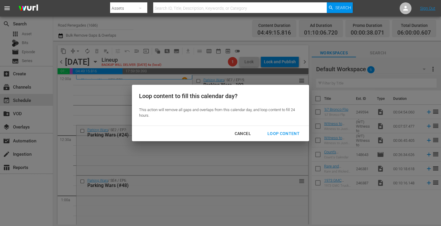
click at [278, 130] on div "Loop Content" at bounding box center [284, 133] width 42 height 7
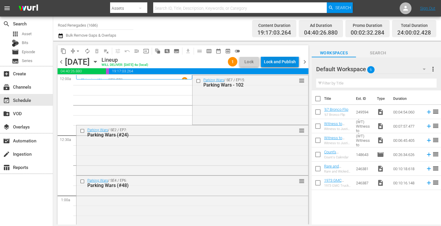
click at [284, 61] on div "Lock and Publish" at bounding box center [280, 61] width 32 height 11
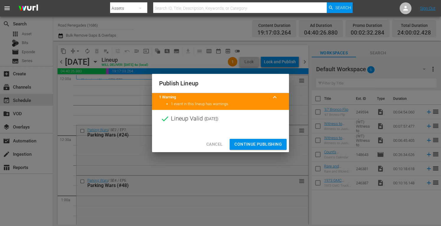
click at [249, 143] on span "Continue Publishing" at bounding box center [258, 144] width 48 height 7
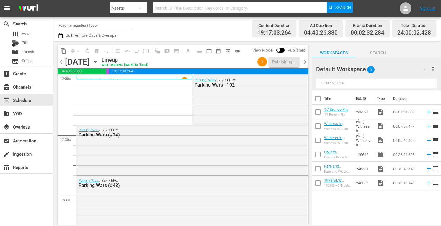
click at [305, 63] on span "chevron_right" at bounding box center [304, 61] width 7 height 7
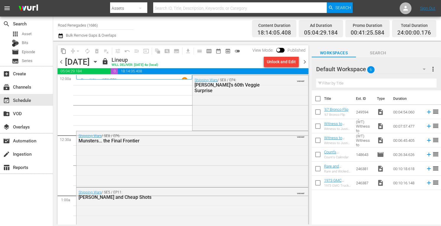
click at [63, 63] on span "chevron_left" at bounding box center [61, 61] width 7 height 7
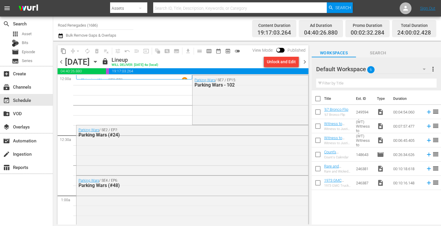
click at [61, 63] on span "chevron_left" at bounding box center [61, 61] width 7 height 7
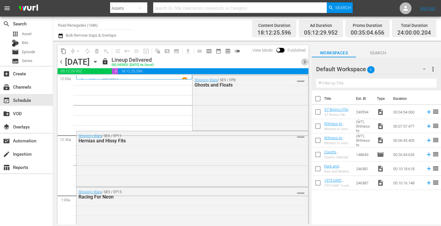
click at [304, 61] on span "chevron_right" at bounding box center [304, 61] width 7 height 7
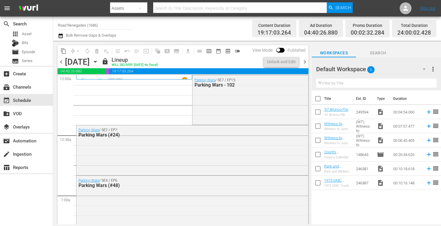
click at [304, 61] on span "chevron_right" at bounding box center [304, 61] width 7 height 7
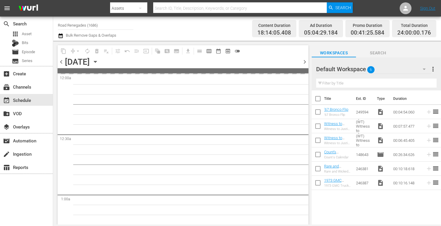
click at [304, 61] on span "chevron_right" at bounding box center [304, 61] width 7 height 7
